Goal: Information Seeking & Learning: Learn about a topic

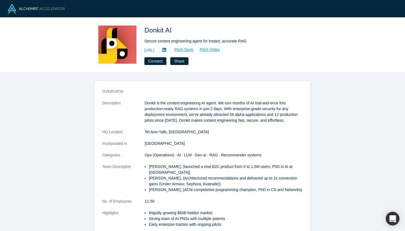
scroll to position [127, 0]
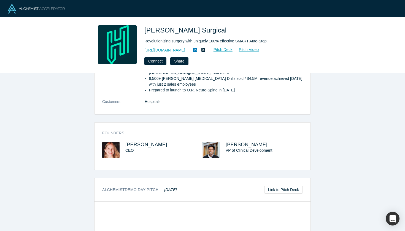
scroll to position [181, 0]
click at [143, 141] on span "[PERSON_NAME]" at bounding box center [146, 144] width 42 height 6
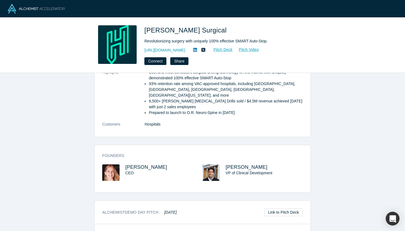
scroll to position [161, 0]
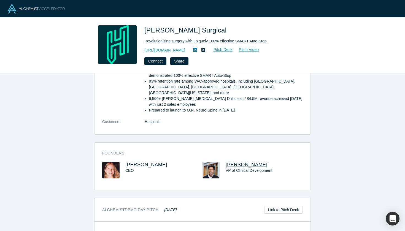
click at [236, 162] on span "Amit Ayer" at bounding box center [247, 165] width 42 height 6
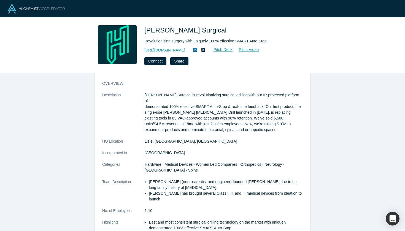
scroll to position [9, 0]
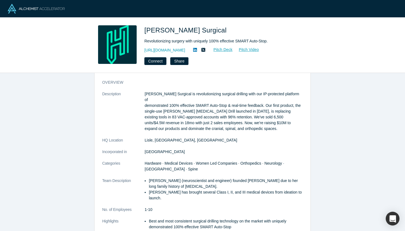
click at [197, 48] on icon at bounding box center [195, 50] width 4 height 4
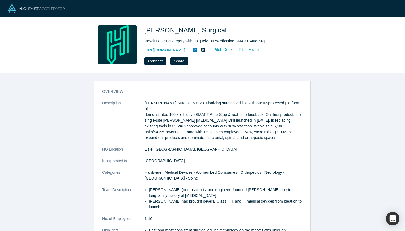
scroll to position [0, 0]
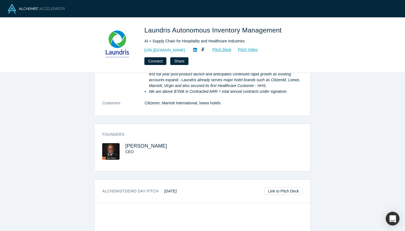
scroll to position [158, 0]
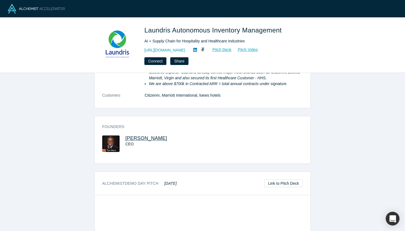
click at [140, 138] on span "Don Ward" at bounding box center [146, 139] width 42 height 6
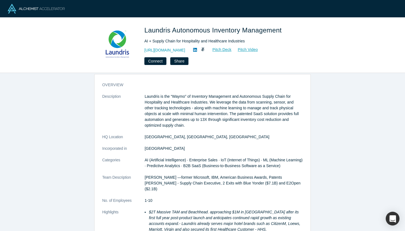
scroll to position [6, 0]
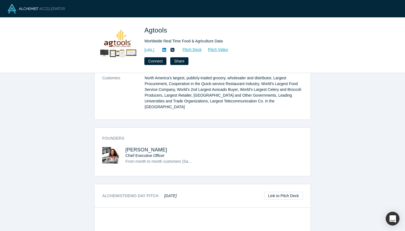
scroll to position [212, 0]
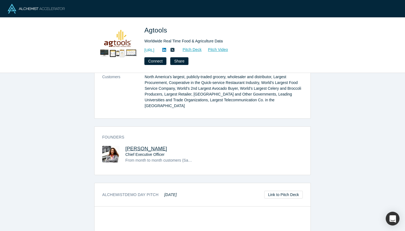
click at [148, 146] on span "Martha Montoya" at bounding box center [146, 149] width 42 height 6
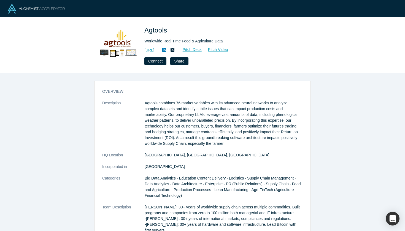
scroll to position [0, 0]
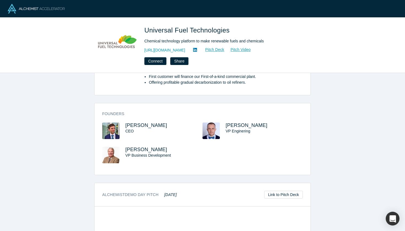
scroll to position [129, 0]
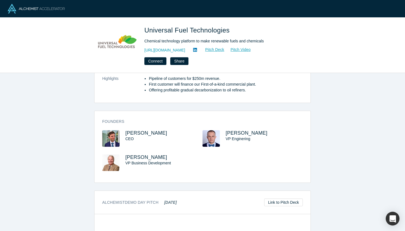
click at [129, 137] on span "CEO" at bounding box center [129, 139] width 8 height 4
click at [133, 133] on span "Alexei Beltyukov" at bounding box center [146, 133] width 42 height 6
click at [150, 133] on span "Alexei Beltyukov" at bounding box center [146, 133] width 42 height 6
click at [237, 134] on span "Denis Pchelintsev" at bounding box center [247, 133] width 42 height 6
click at [144, 155] on span "Stephen Sims" at bounding box center [146, 158] width 42 height 6
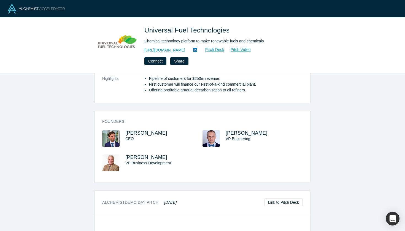
click at [232, 132] on span "Denis Pchelintsev" at bounding box center [247, 133] width 42 height 6
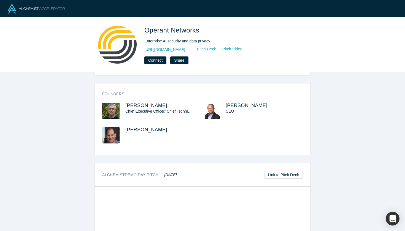
scroll to position [192, 0]
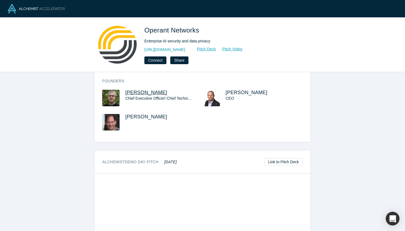
click at [141, 90] on span "Randy King" at bounding box center [146, 93] width 42 height 6
click at [228, 90] on span "Keith Rose" at bounding box center [247, 93] width 42 height 6
click at [142, 114] on span "Dave Bass" at bounding box center [146, 117] width 42 height 6
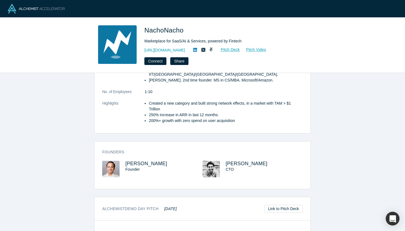
scroll to position [148, 0]
click at [143, 162] on span "[PERSON_NAME]" at bounding box center [146, 165] width 42 height 6
click at [235, 162] on span "[PERSON_NAME]" at bounding box center [247, 165] width 42 height 6
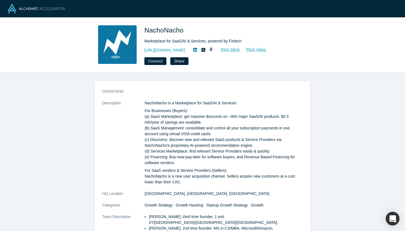
scroll to position [0, 0]
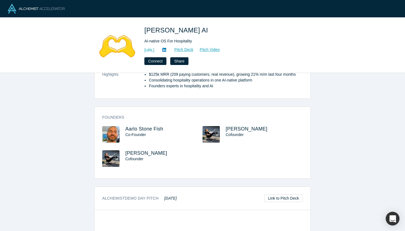
scroll to position [121, 0]
click at [157, 130] on span "Aarlo Stone Fish" at bounding box center [144, 130] width 38 height 6
click at [236, 123] on div "Founders Aarlo Stone Fish Co-Founder Sam Dundas Cofounder Sam Dundas Cofounder" at bounding box center [203, 146] width 216 height 68
click at [236, 126] on div "Founders Aarlo Stone Fish Co-Founder Sam Dundas Cofounder Sam Dundas Cofounder" at bounding box center [203, 146] width 216 height 68
click at [234, 130] on span "Sam Dundas" at bounding box center [247, 130] width 42 height 6
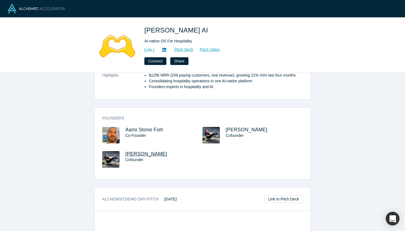
click at [134, 152] on span "Sam Dundas" at bounding box center [146, 154] width 42 height 6
click at [136, 155] on span "Sam Dundas" at bounding box center [146, 154] width 42 height 6
